Goal: Information Seeking & Learning: Learn about a topic

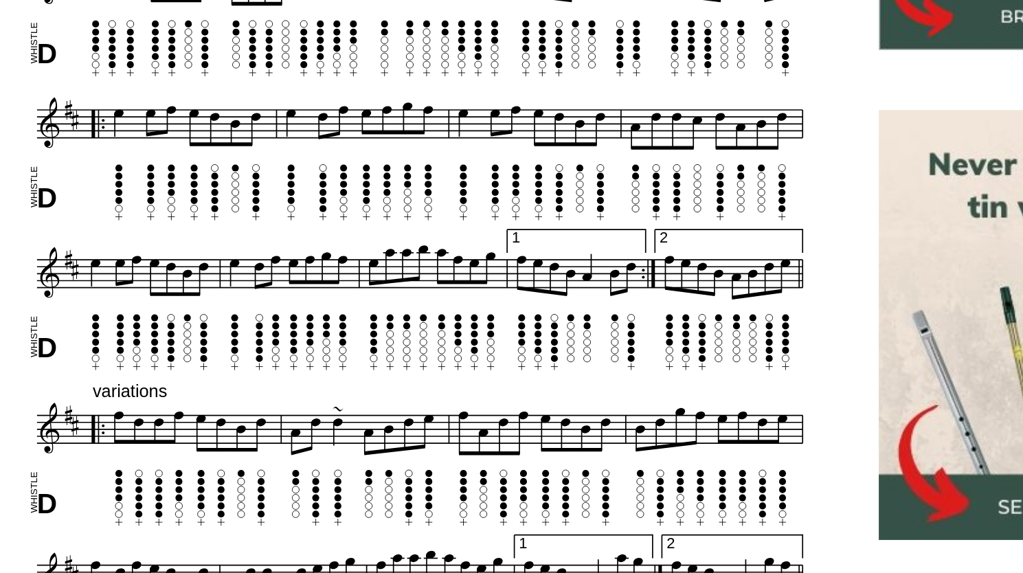
scroll to position [346, 0]
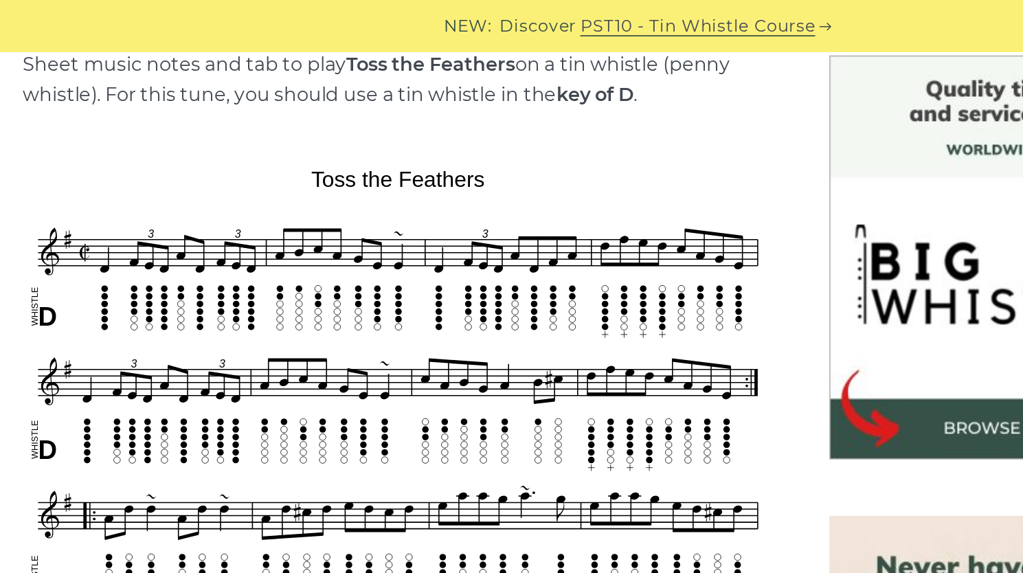
scroll to position [361, 0]
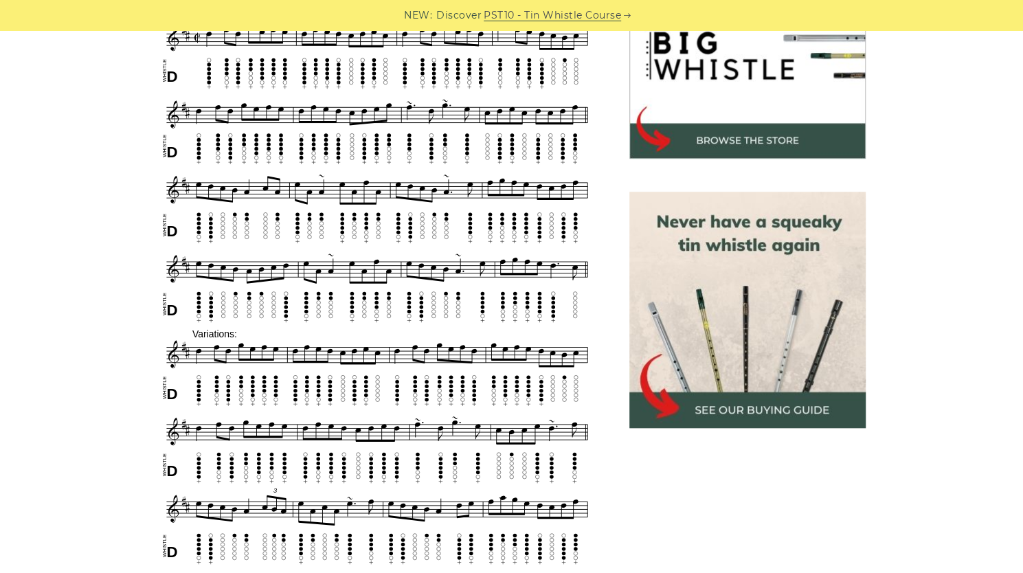
scroll to position [271, 0]
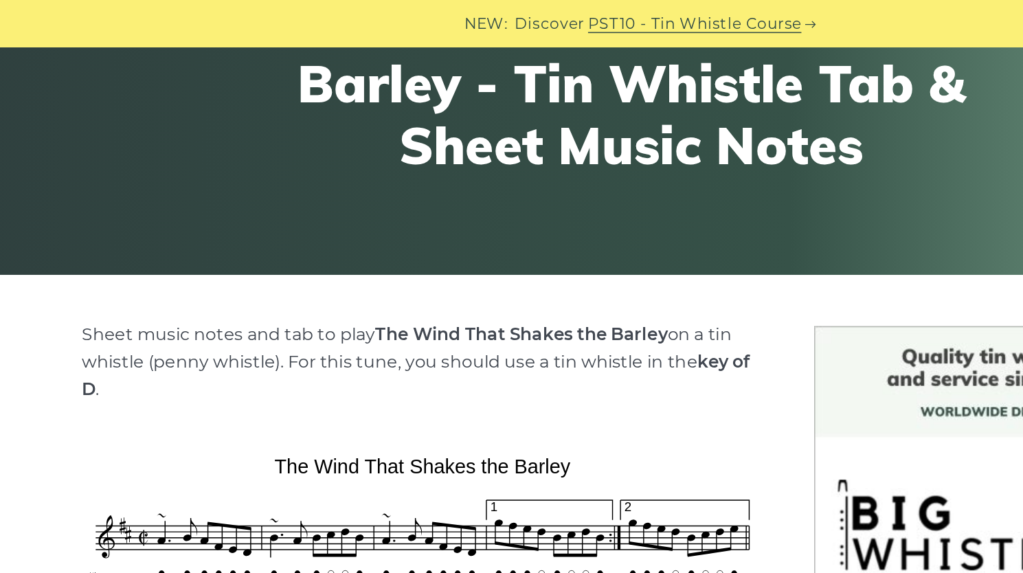
scroll to position [179, 0]
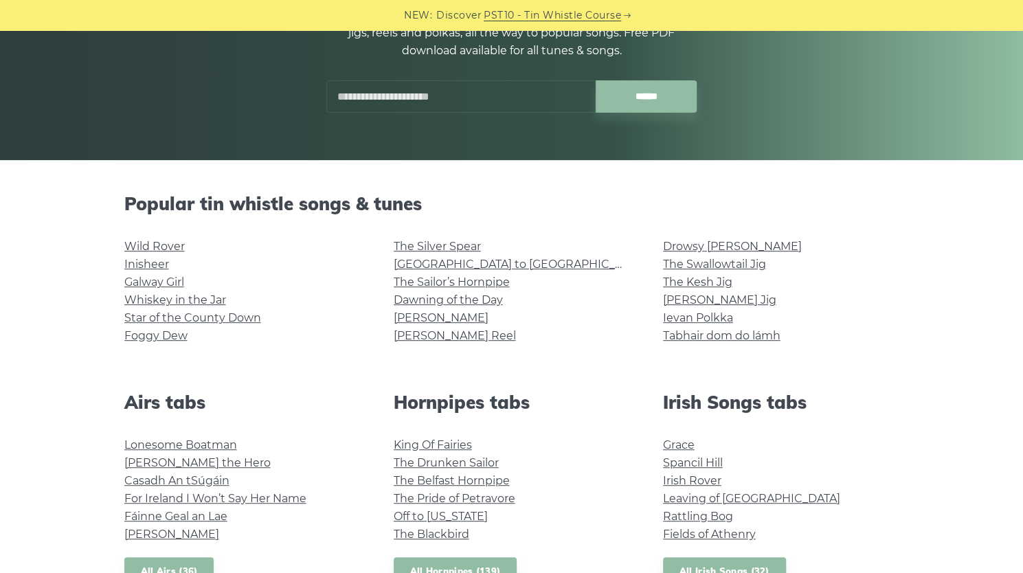
scroll to position [204, 0]
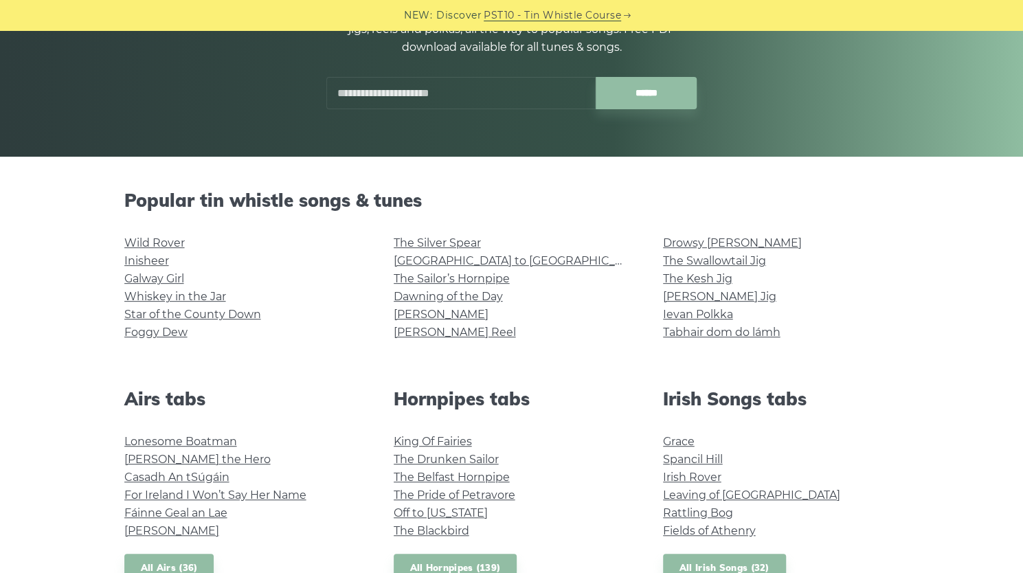
click at [478, 304] on li "Dawning of the Day" at bounding box center [512, 297] width 236 height 18
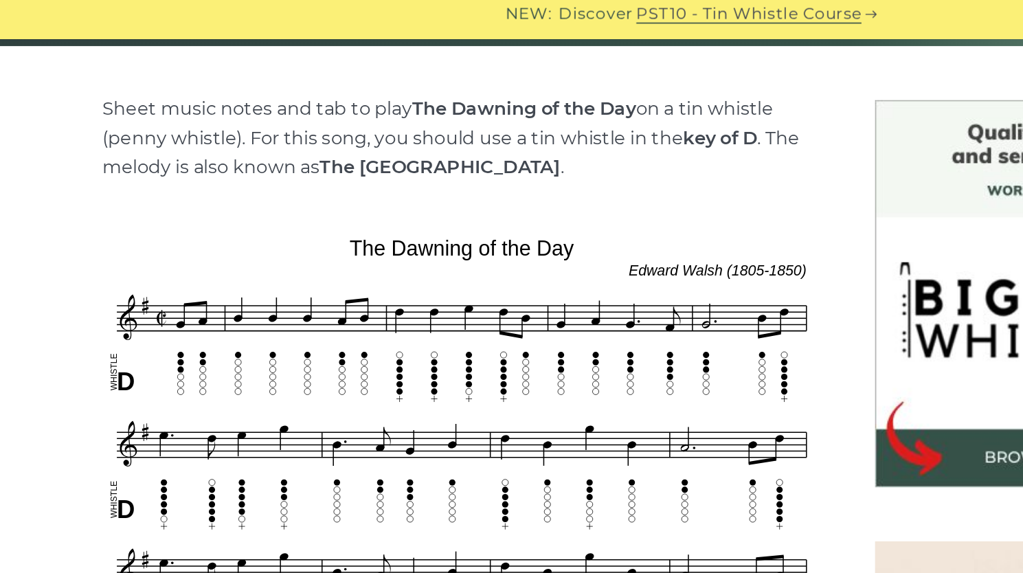
scroll to position [326, 0]
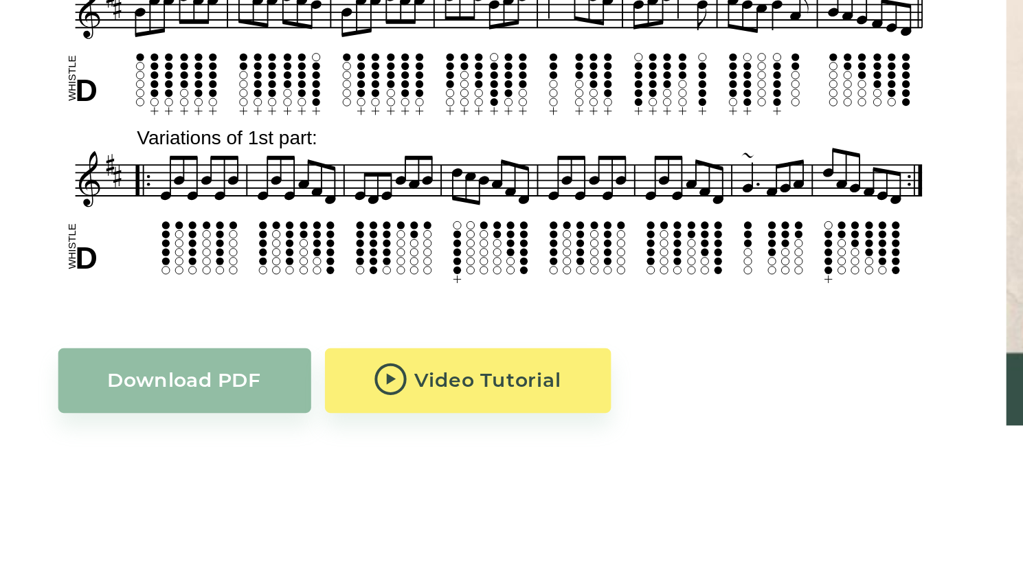
scroll to position [399, 0]
